Goal: Check status

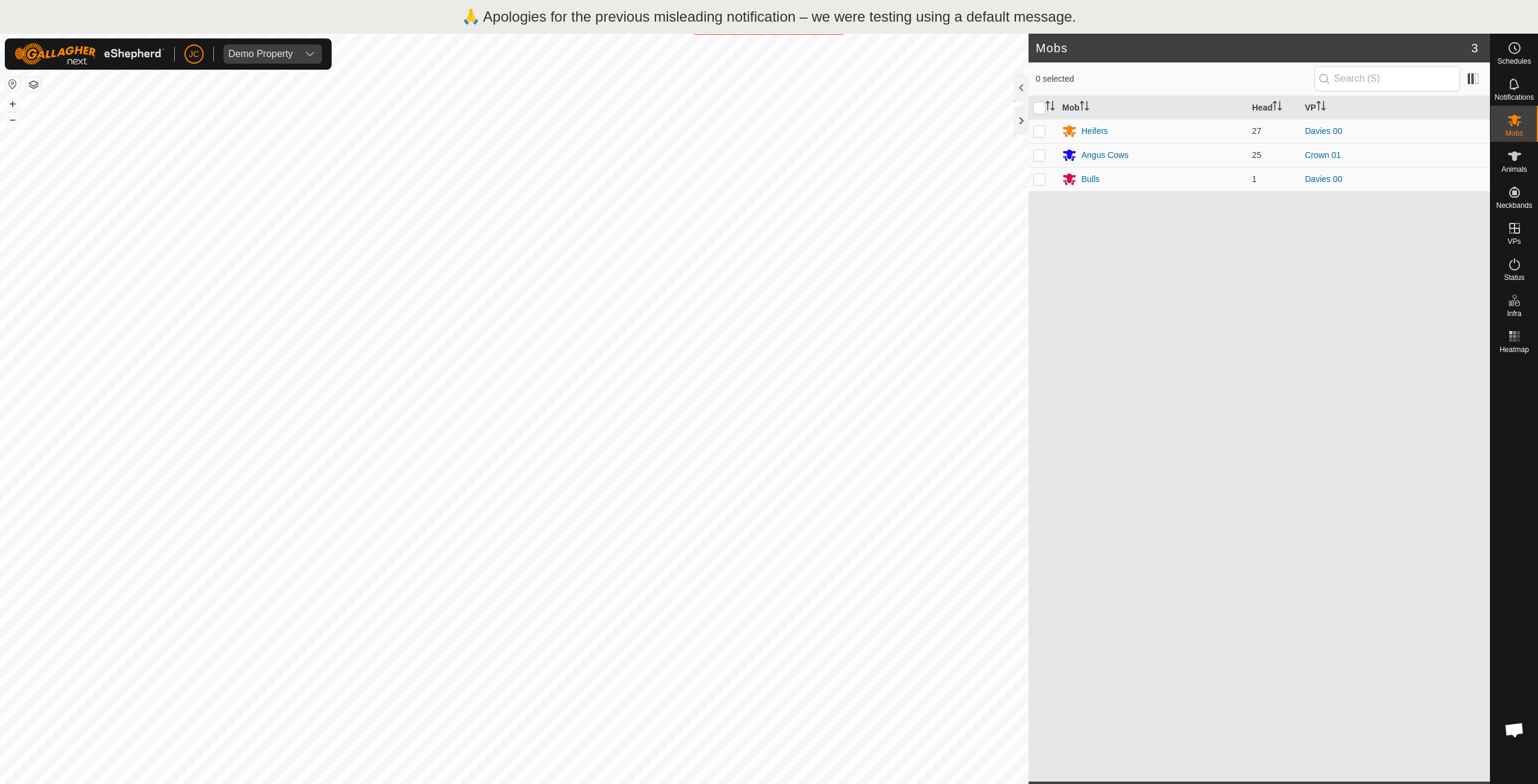
click at [1228, 16] on div "🙏 Apologies for the previous misleading notification – we were testing using a …" at bounding box center [769, 17] width 1538 height 33
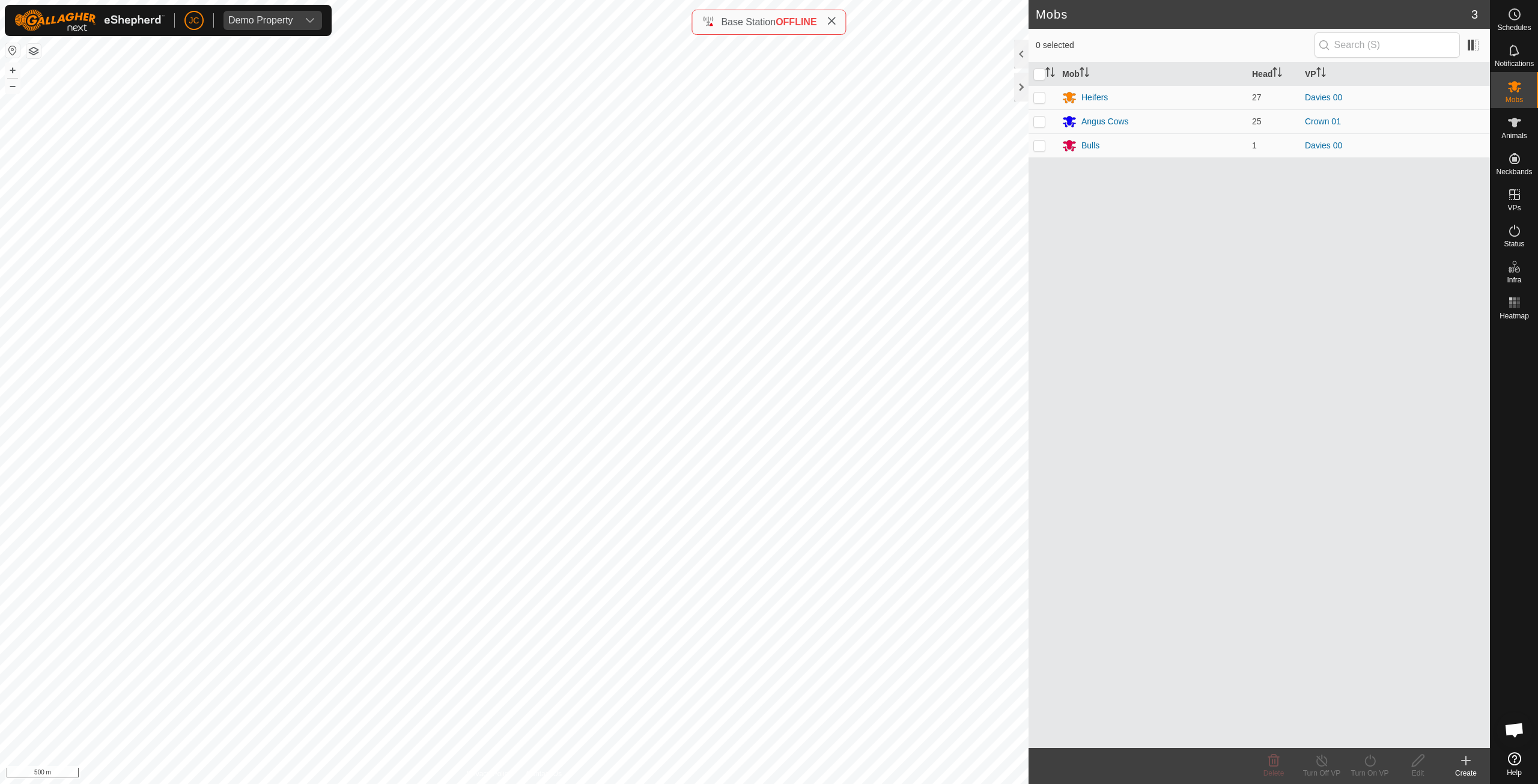
click at [836, 24] on icon at bounding box center [831, 20] width 10 height 10
